Goal: Communication & Community: Answer question/provide support

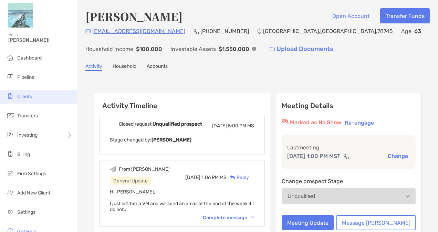
click at [30, 95] on span "Clients" at bounding box center [24, 97] width 15 height 6
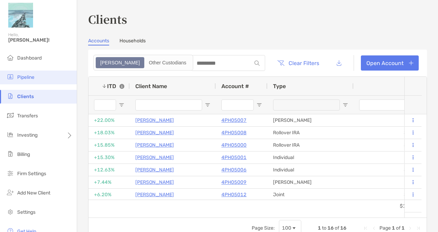
click at [23, 74] on li "Pipeline" at bounding box center [38, 78] width 77 height 14
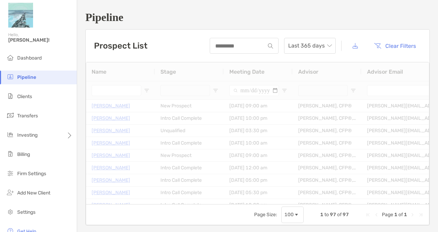
type input "**********"
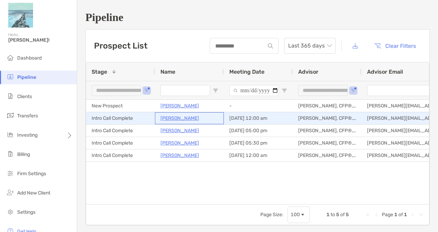
click at [175, 120] on p "[PERSON_NAME]" at bounding box center [180, 118] width 39 height 9
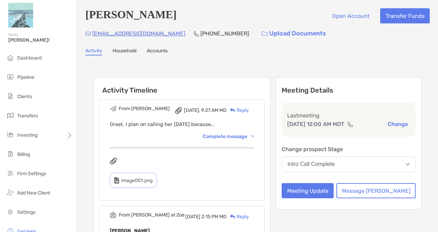
click at [249, 111] on div "Reply" at bounding box center [238, 110] width 22 height 7
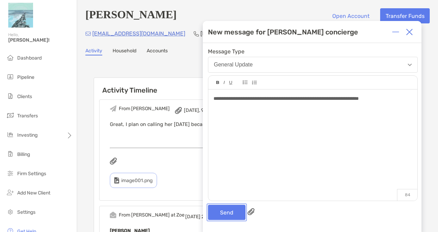
click at [225, 210] on button "Send" at bounding box center [227, 212] width 38 height 15
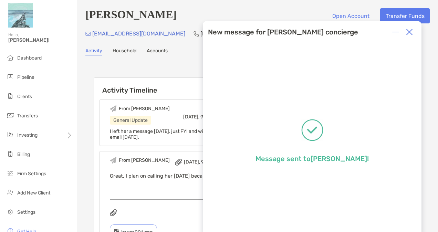
click at [415, 31] on div at bounding box center [410, 32] width 14 height 14
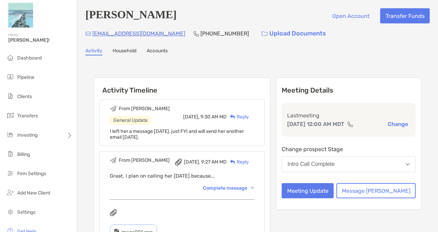
click at [373, 39] on div "trimpley@yahoo.com (303) 912-7436 Upload Documents" at bounding box center [257, 33] width 345 height 15
